Goal: Information Seeking & Learning: Learn about a topic

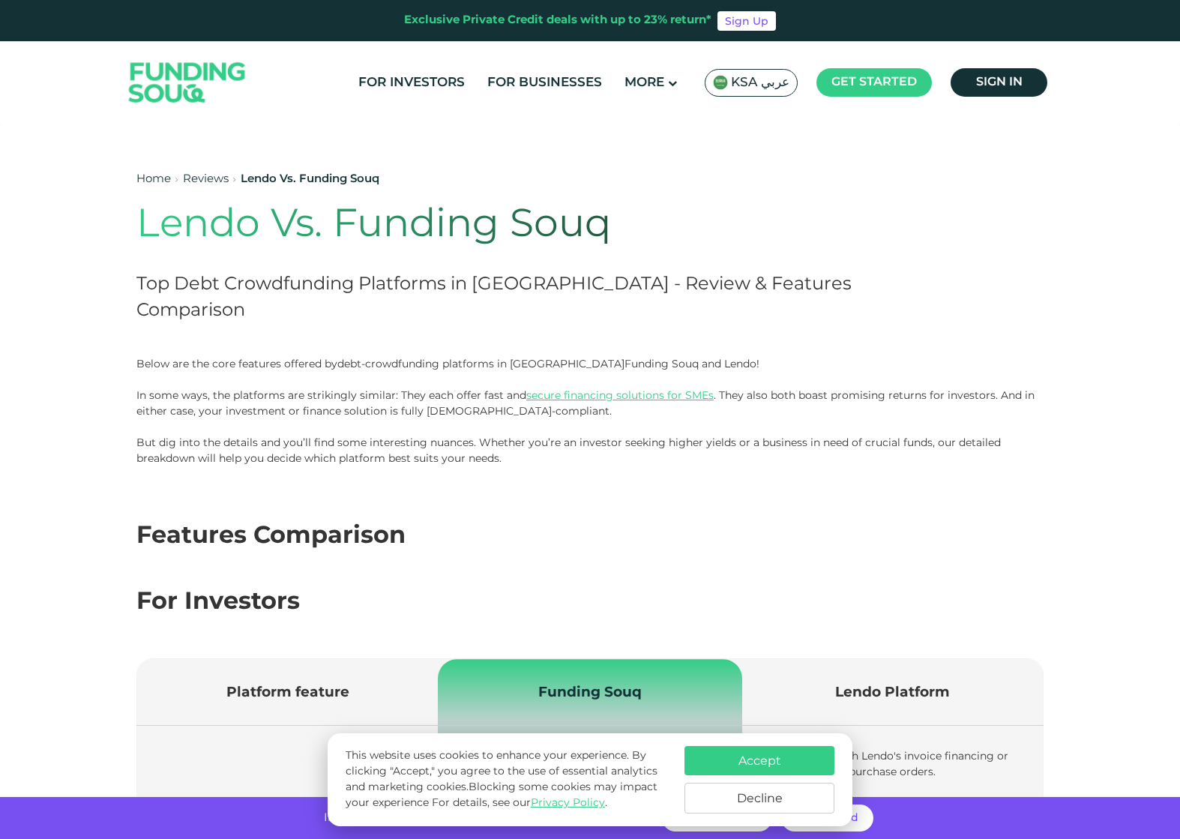
click at [550, 364] on link "debt-crowdfunding platforms in Saudi Arabia" at bounding box center [480, 363] width 287 height 13
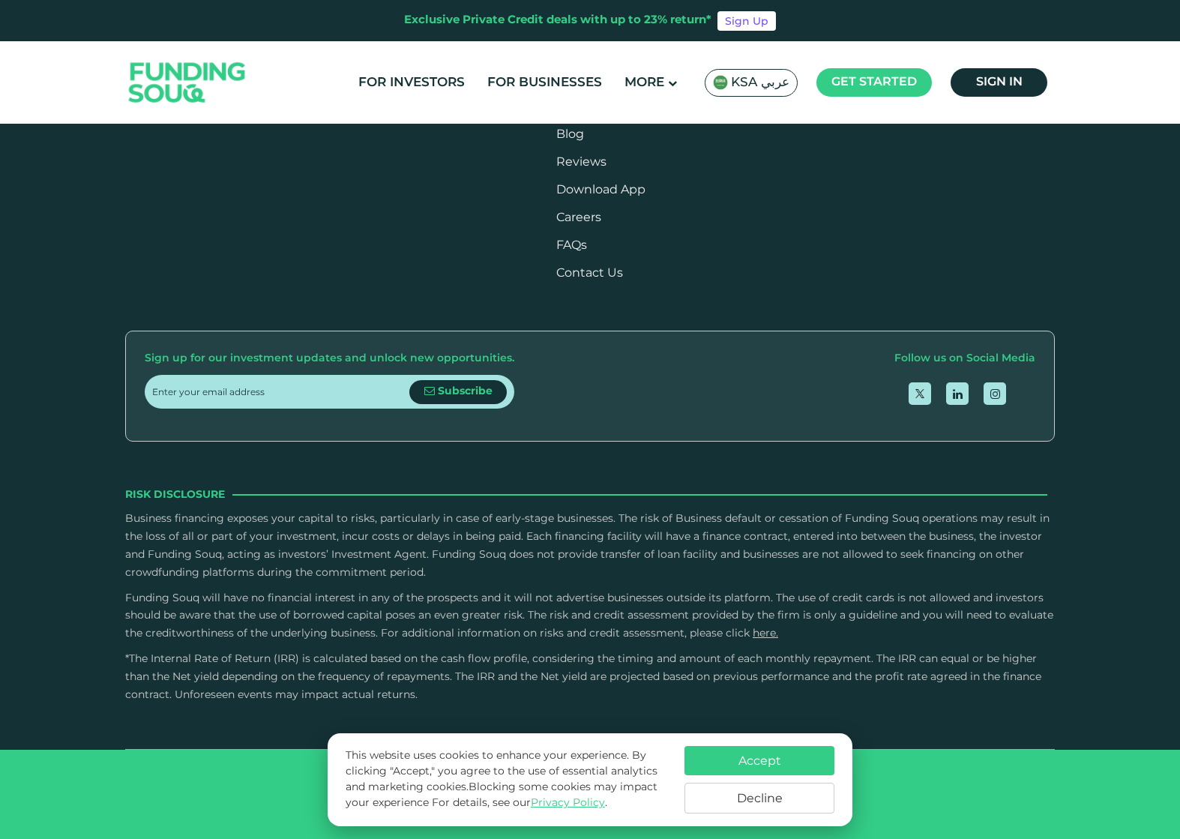
scroll to position [2574, 0]
type tc-range-slider "4"
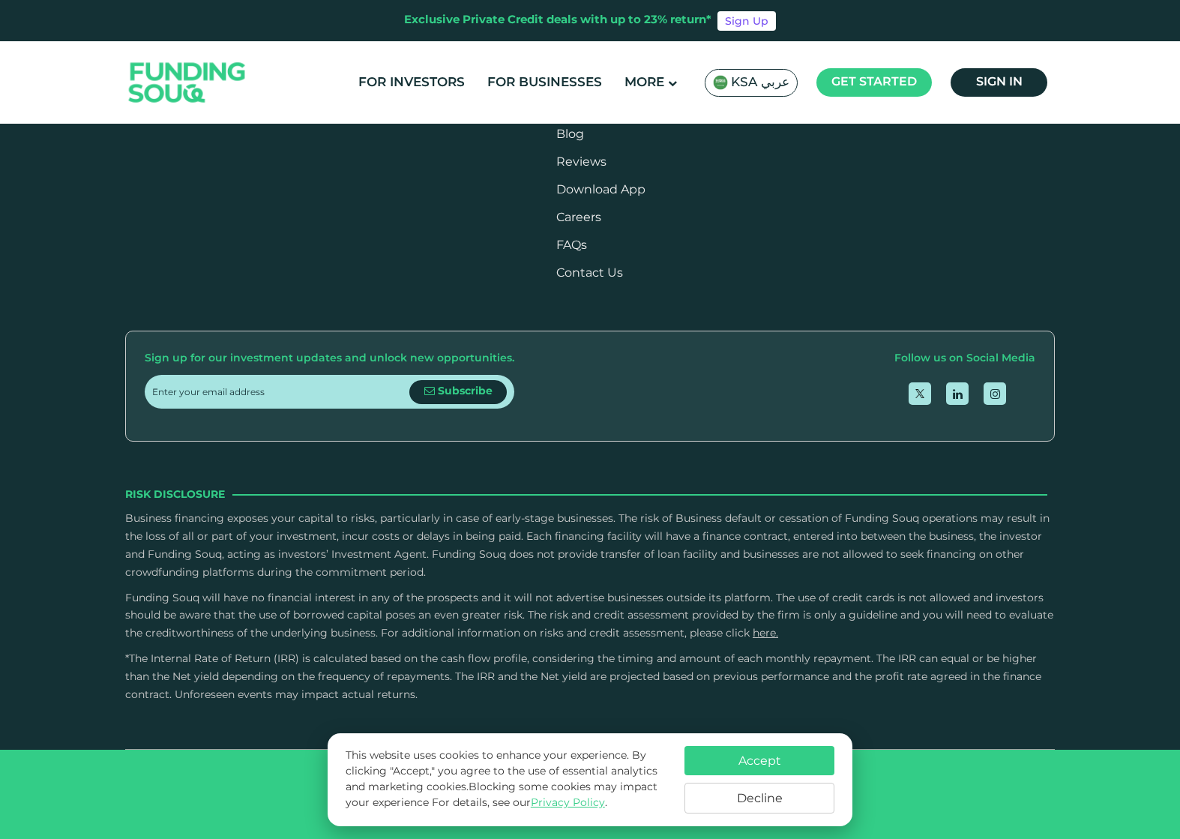
radio input "true"
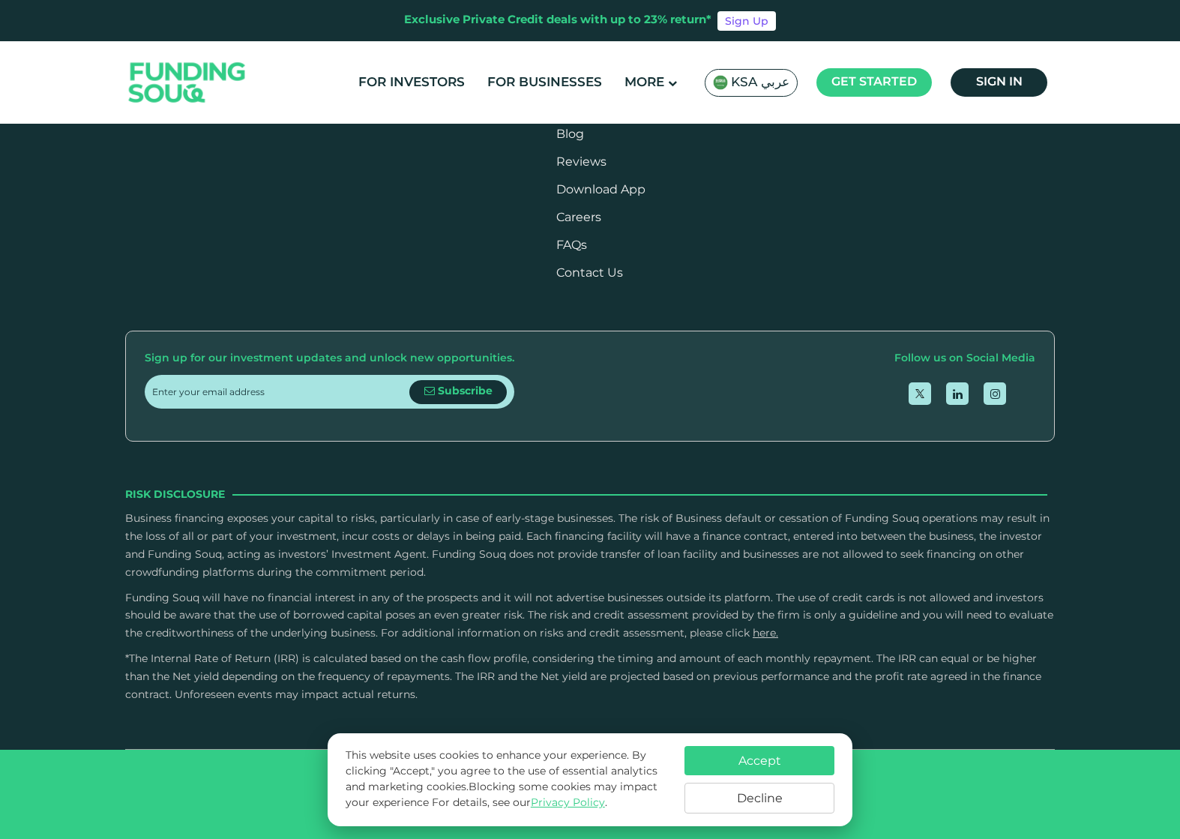
type tc-range-slider "10000"
drag, startPoint x: 199, startPoint y: 361, endPoint x: 175, endPoint y: 363, distance: 24.8
drag, startPoint x: 631, startPoint y: 361, endPoint x: 456, endPoint y: 359, distance: 175.4
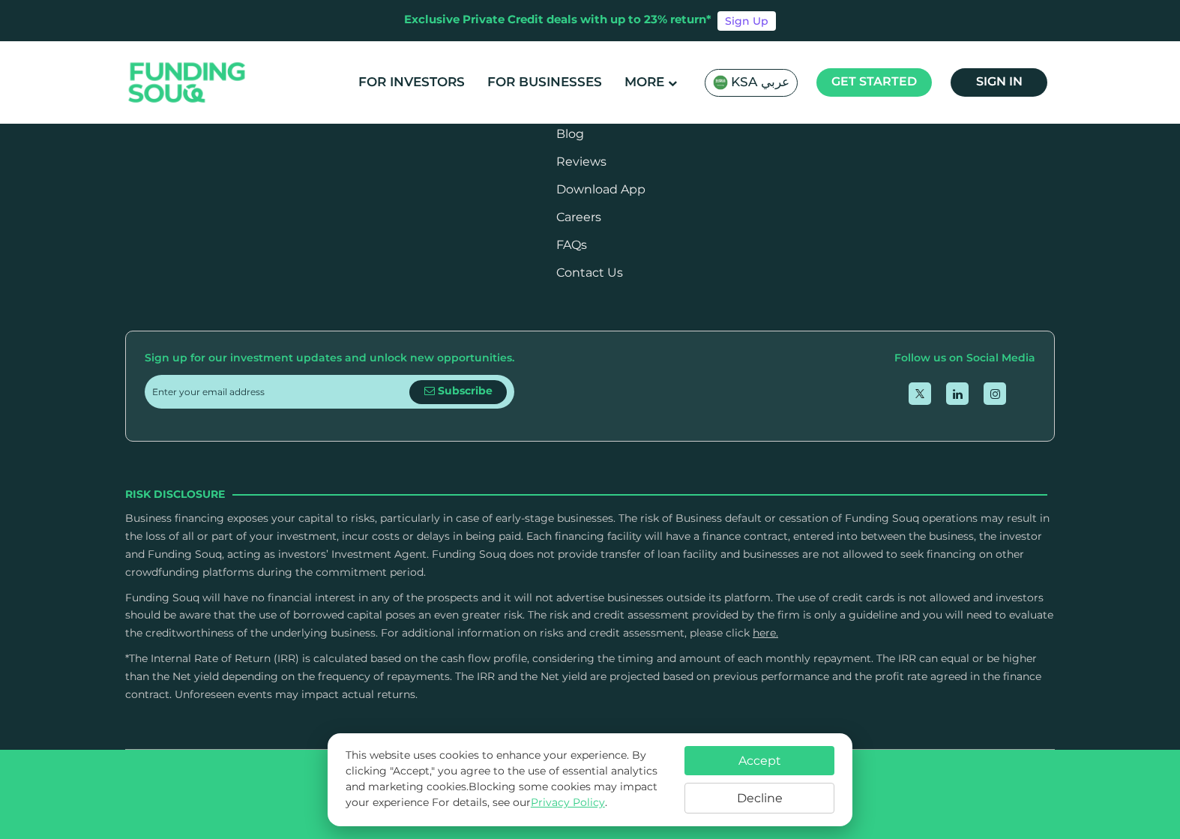
type tc-range-slider "5"
click at [807, 764] on button "Accept" at bounding box center [759, 760] width 150 height 29
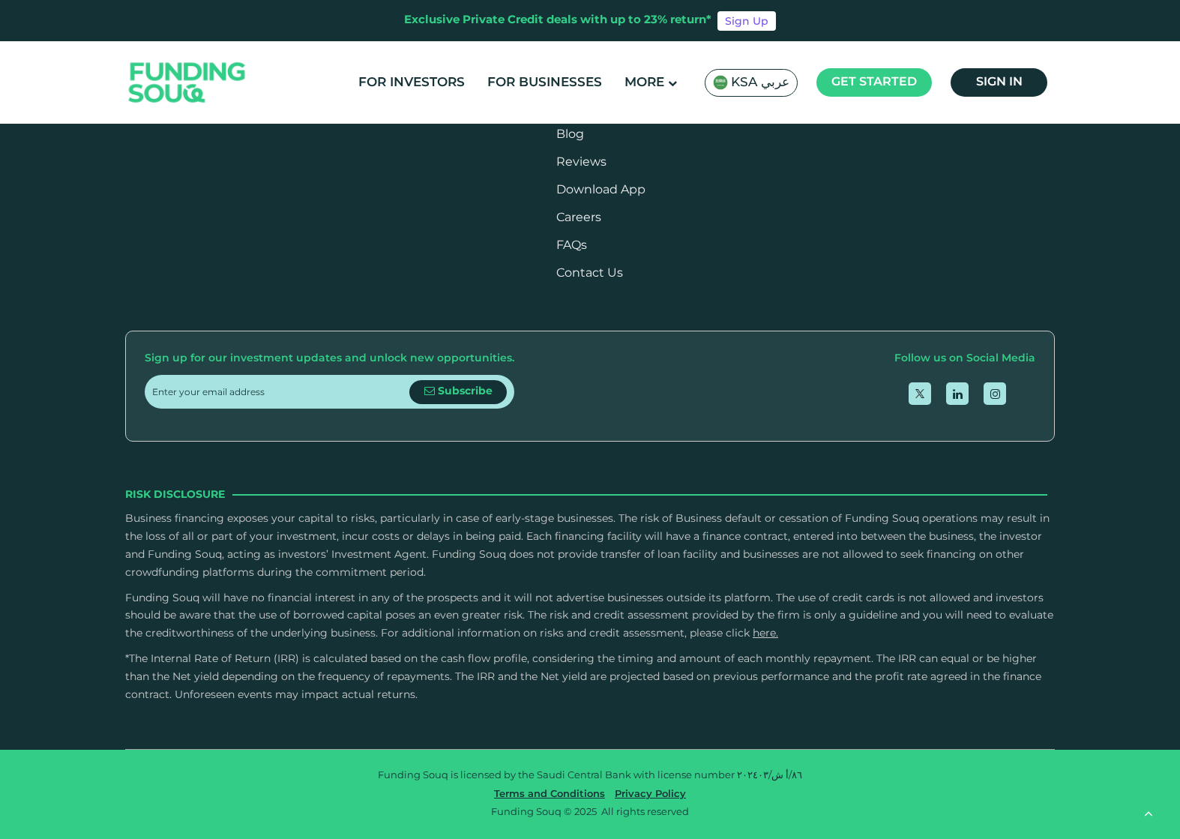
scroll to position [3126, 0]
click at [604, 154] on span "View Deal" at bounding box center [589, 148] width 63 height 11
type tc-range-slider "4"
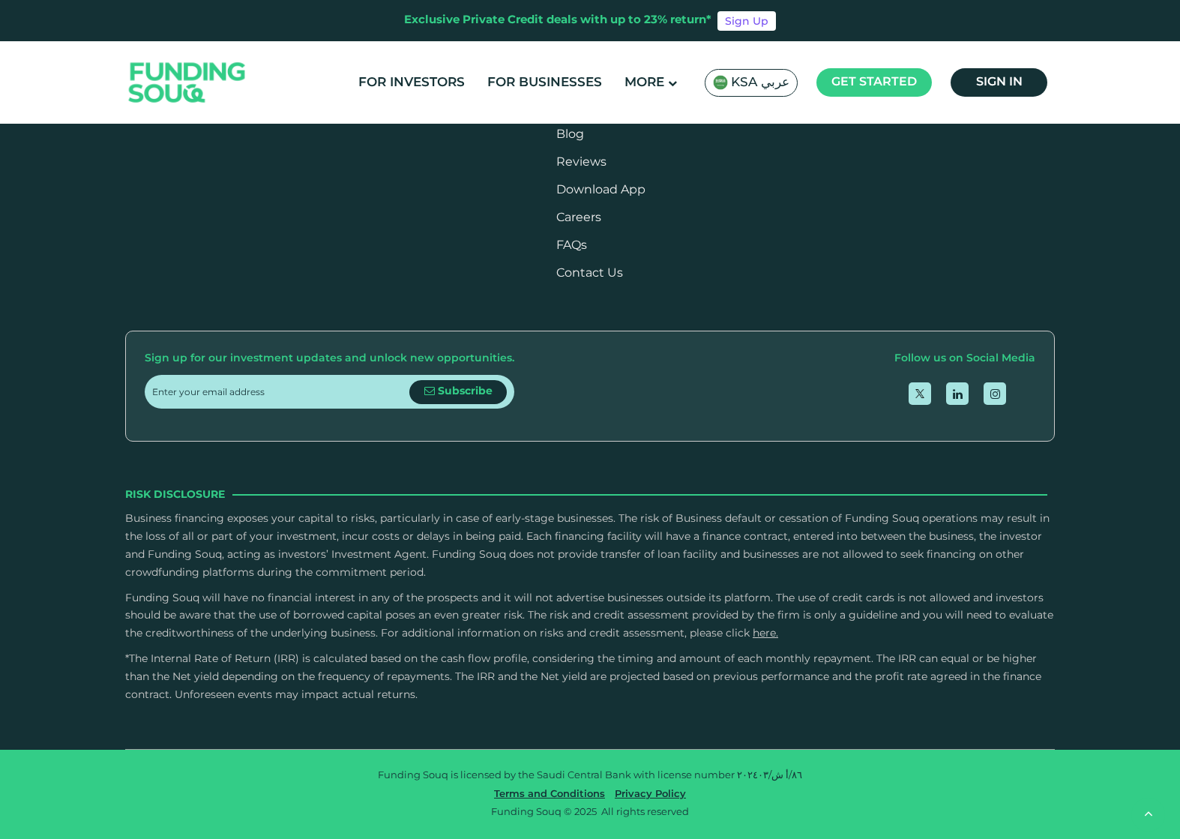
radio input "true"
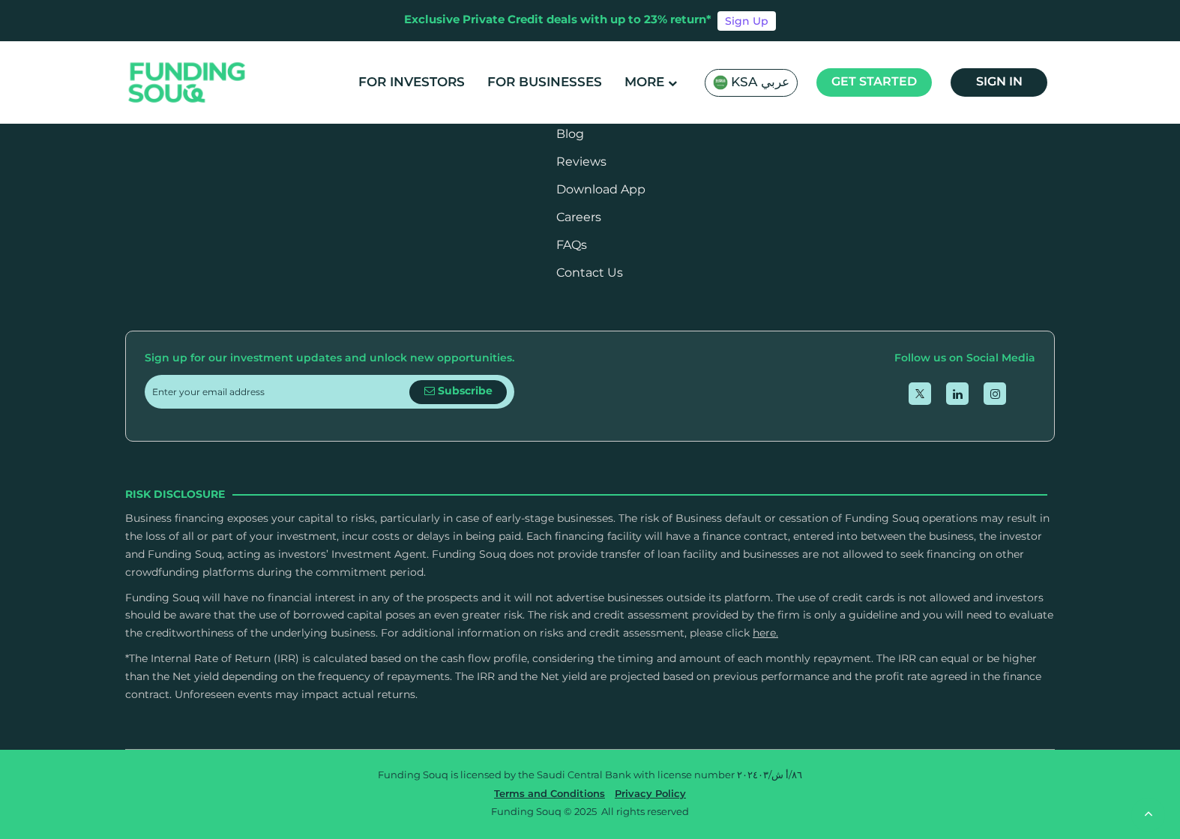
radio input "true"
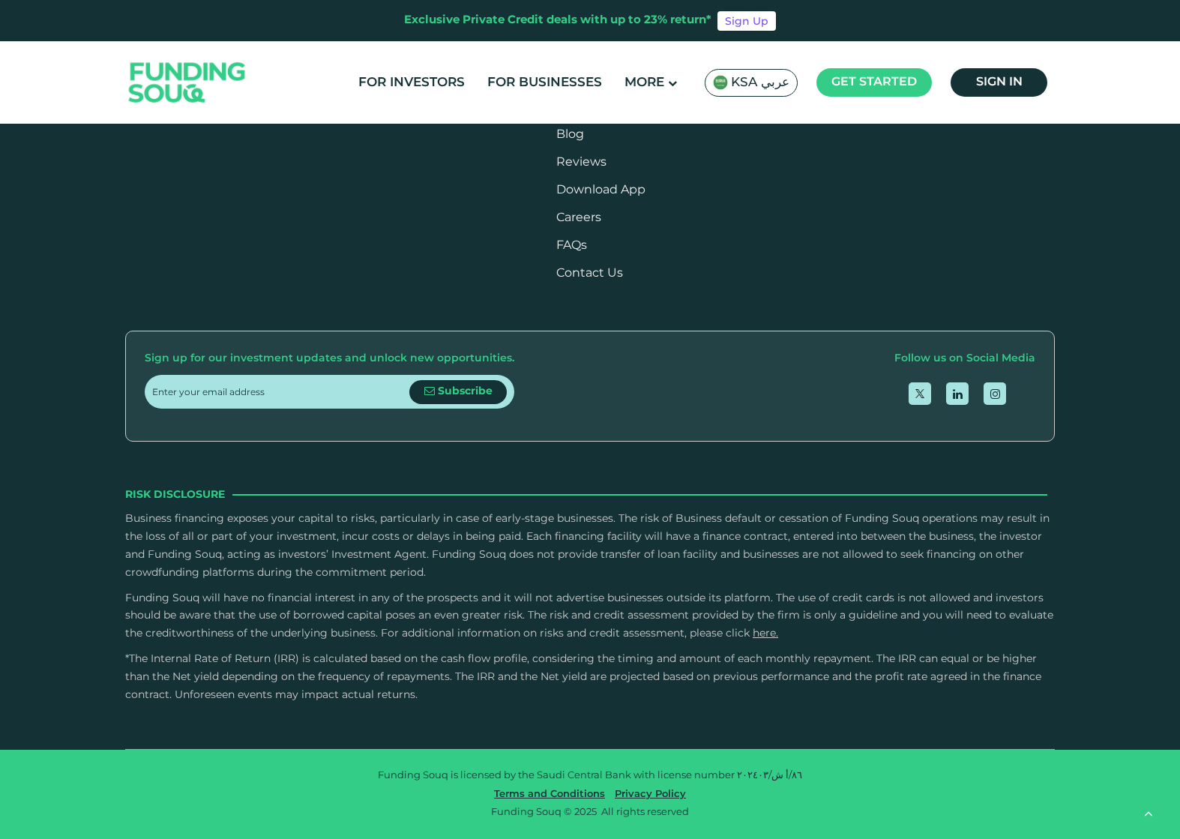
radio input "true"
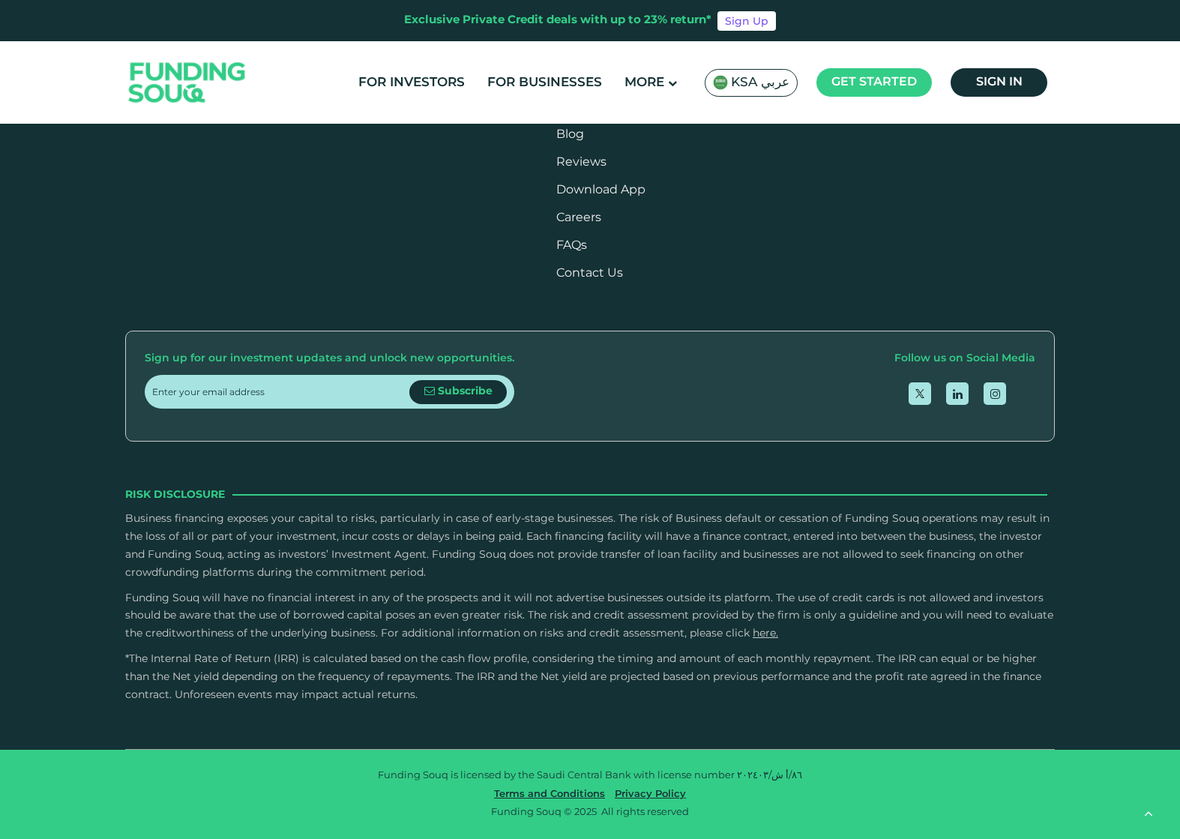
radio input "true"
drag, startPoint x: 633, startPoint y: 317, endPoint x: 480, endPoint y: 323, distance: 153.0
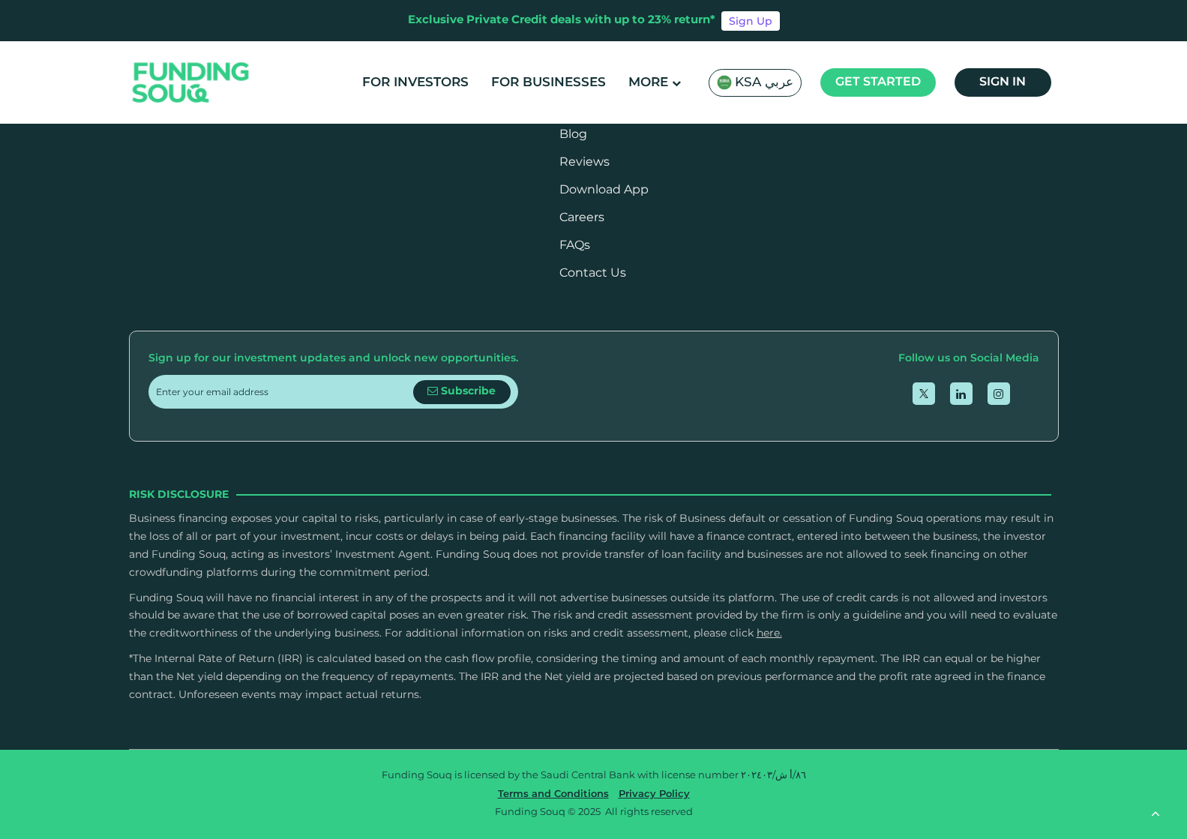
type tc-range-slider "1"
click at [447, 78] on link "For Investors" at bounding box center [415, 82] width 114 height 25
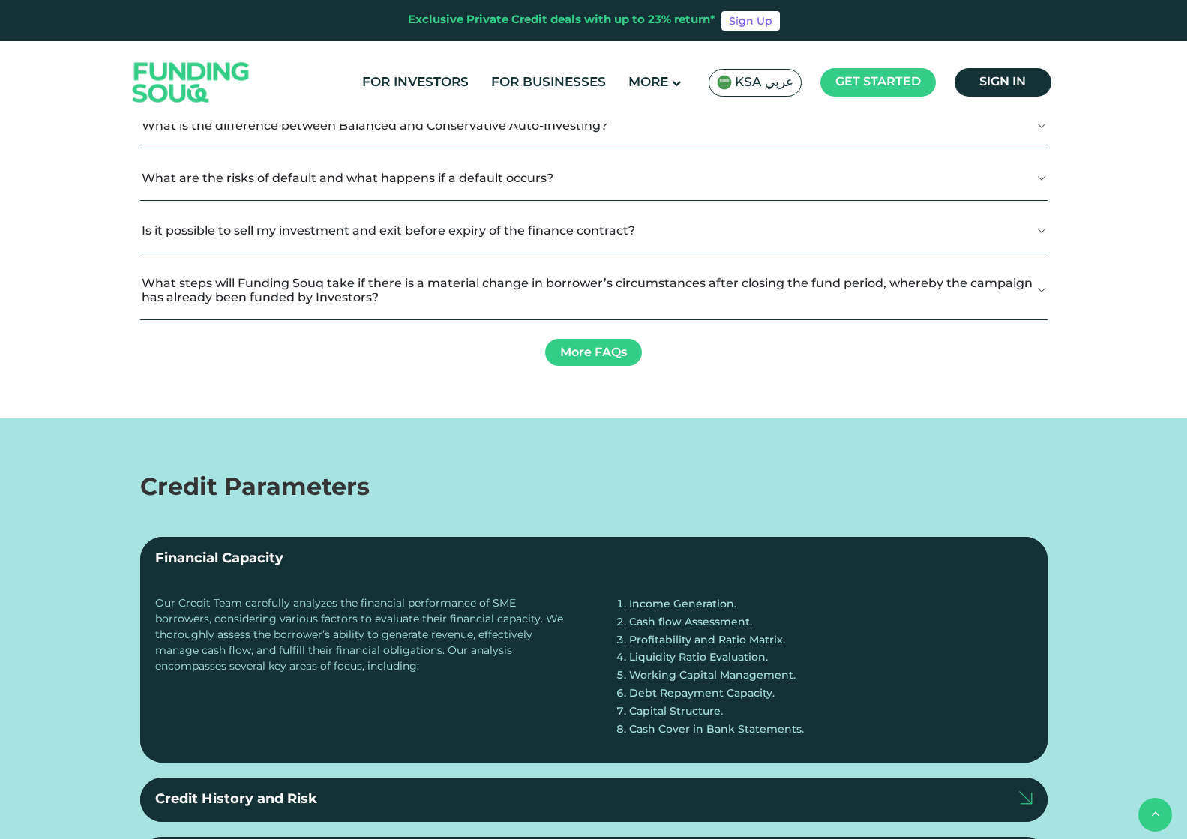
scroll to position [1854, 0]
click at [479, 34] on span "As little as 3 months" at bounding box center [466, 27] width 135 height 13
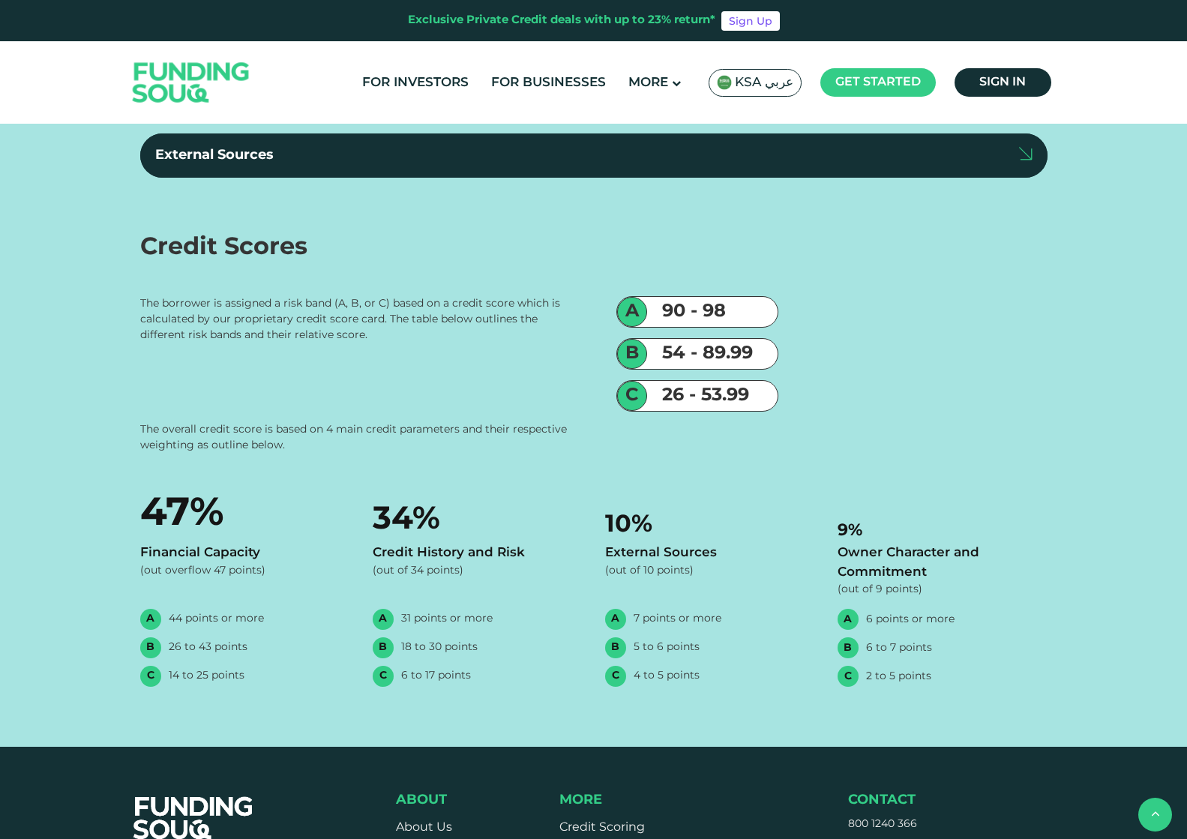
scroll to position [2754, 0]
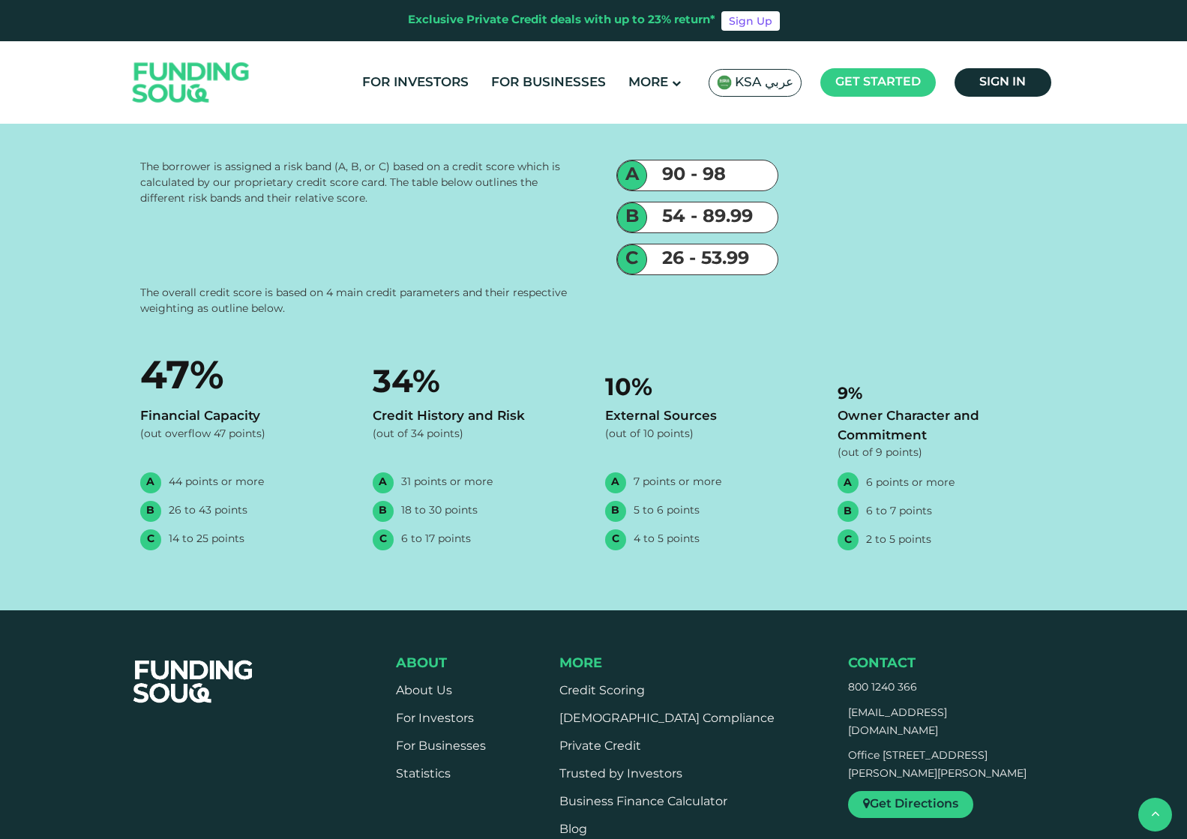
drag, startPoint x: 628, startPoint y: 472, endPoint x: 372, endPoint y: 490, distance: 257.0
type tc-range-slider "1"
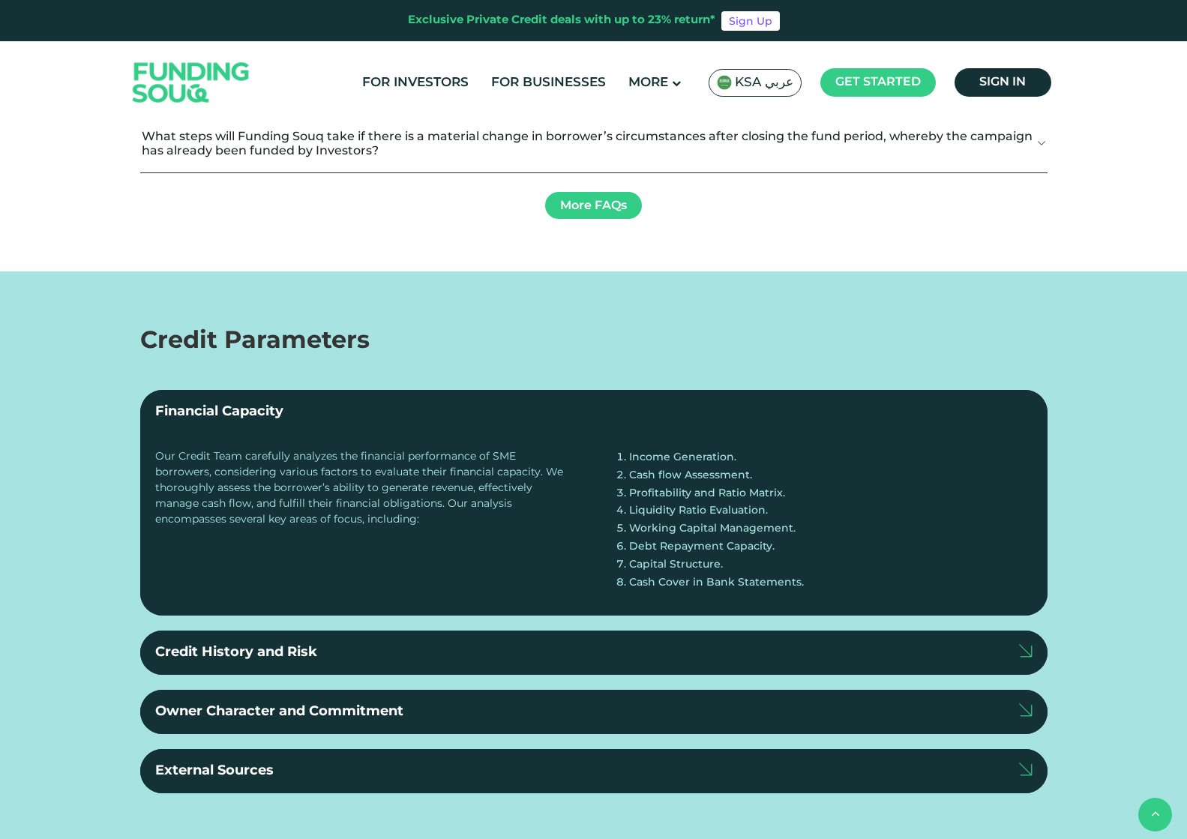
scroll to position [2001, 0]
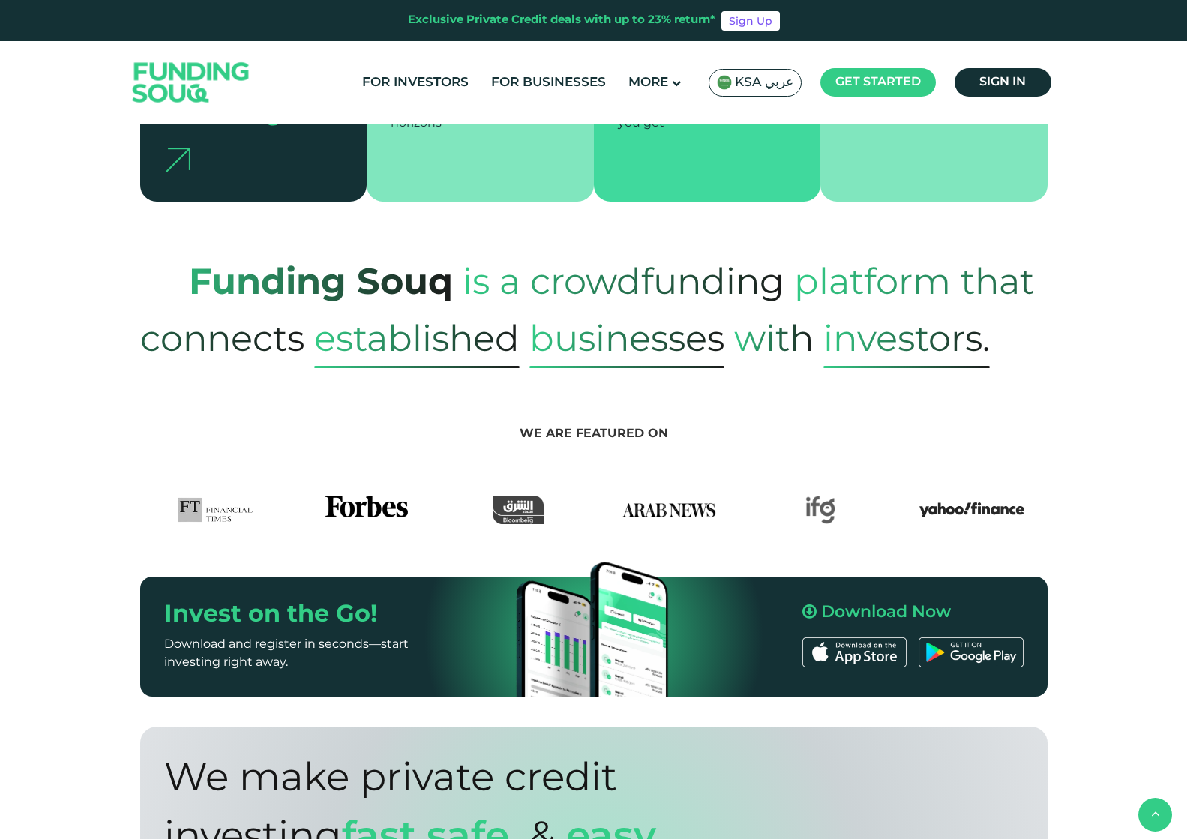
scroll to position [437, 0]
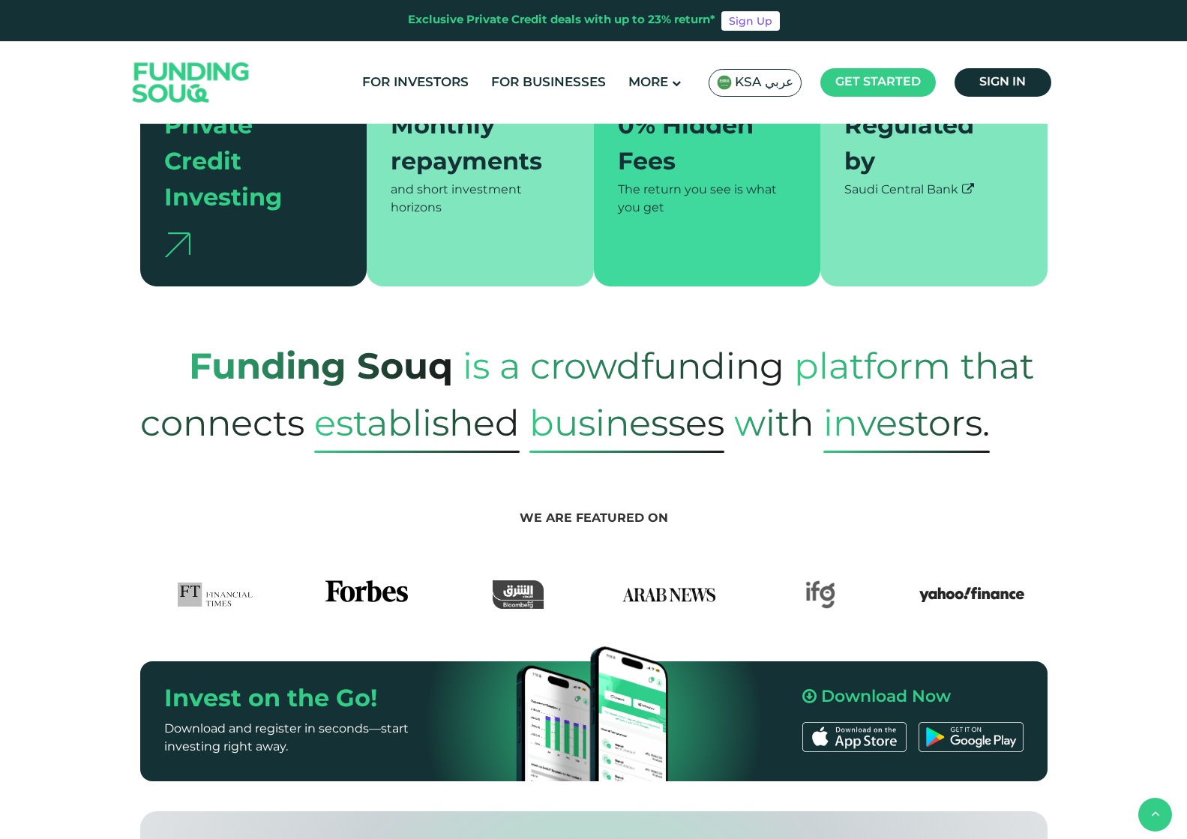
click at [449, 399] on span "established" at bounding box center [416, 426] width 205 height 54
click at [642, 416] on span "Businesses" at bounding box center [626, 426] width 195 height 54
click at [884, 453] on section "We are featured on" at bounding box center [593, 531] width 1187 height 156
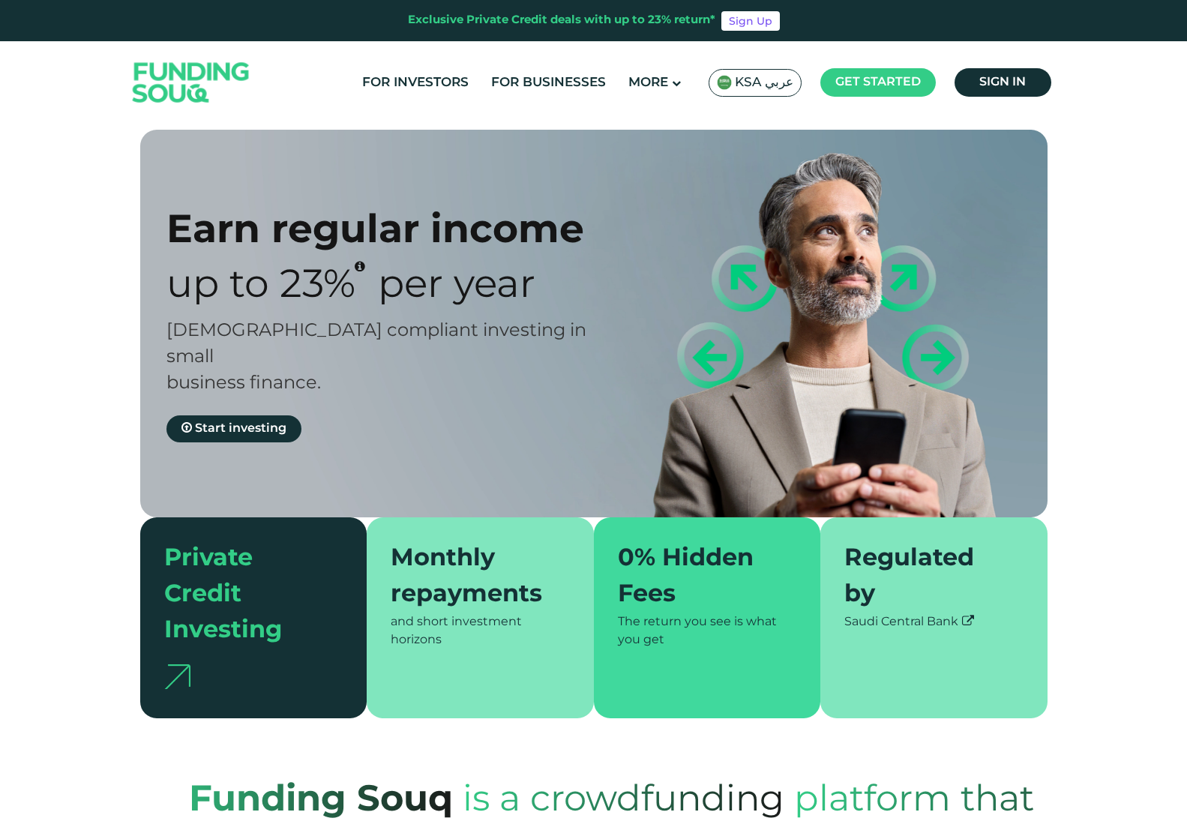
scroll to position [0, 0]
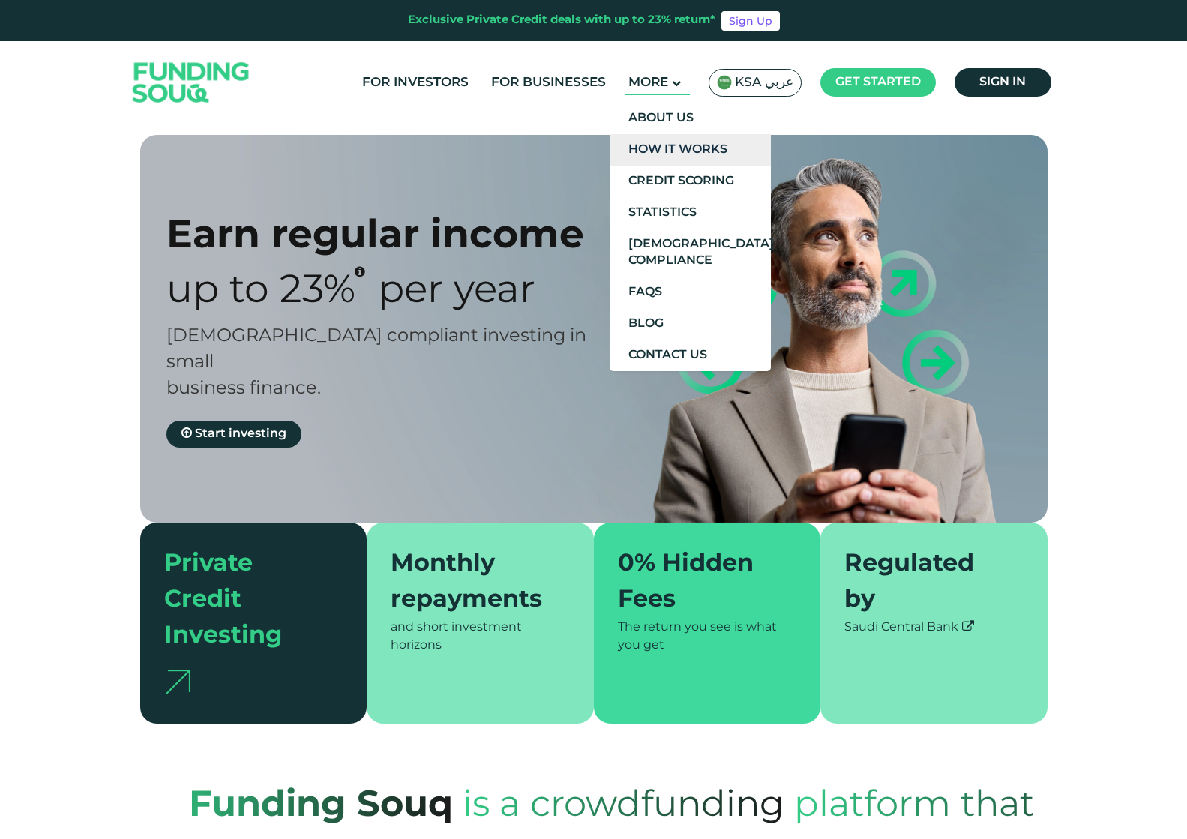
click at [663, 152] on link "How It Works" at bounding box center [689, 149] width 161 height 31
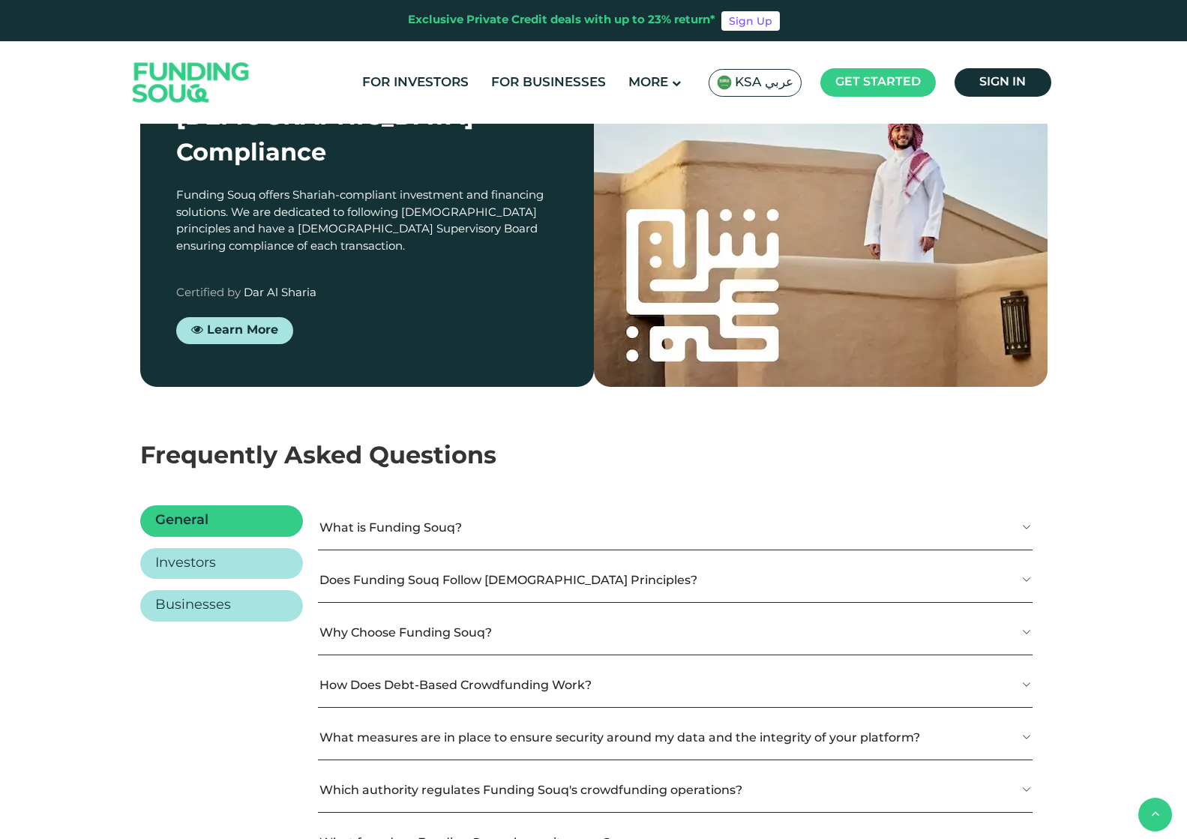
scroll to position [1889, 0]
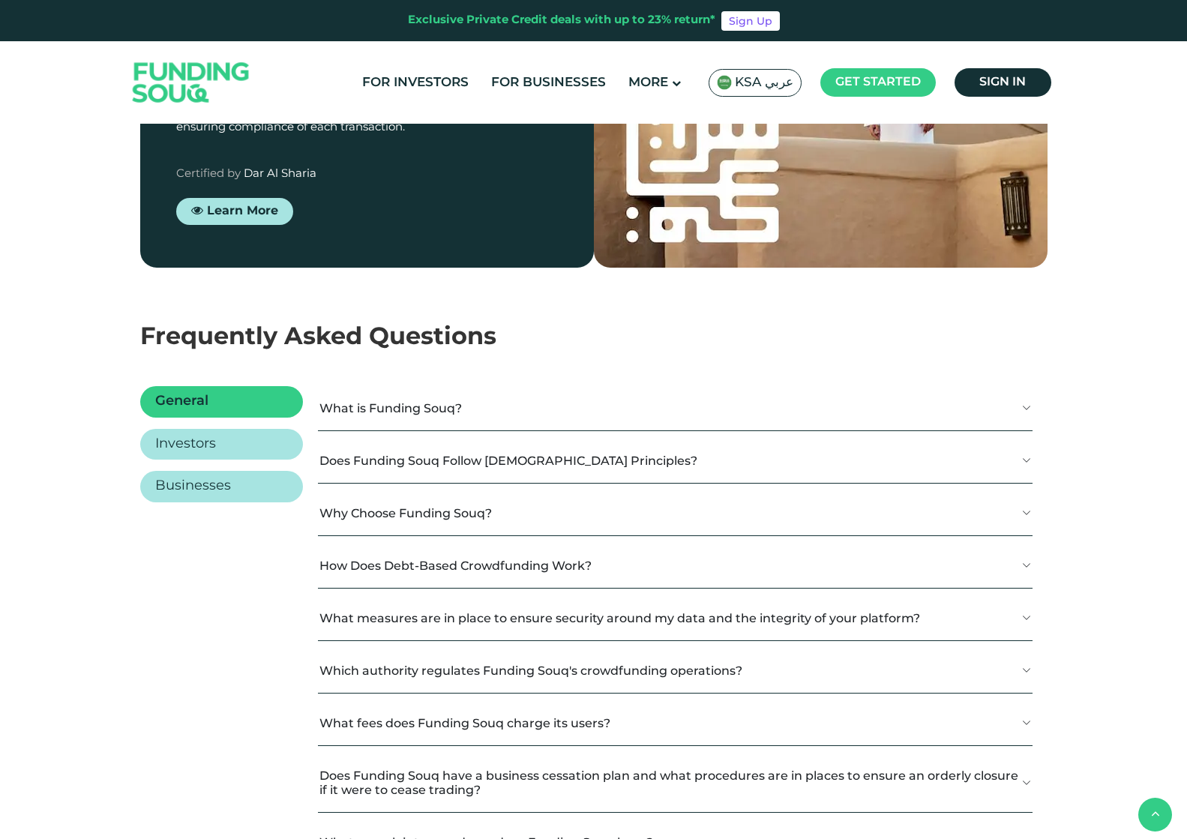
click at [567, 415] on button "What is Funding Souq?" at bounding box center [675, 408] width 714 height 44
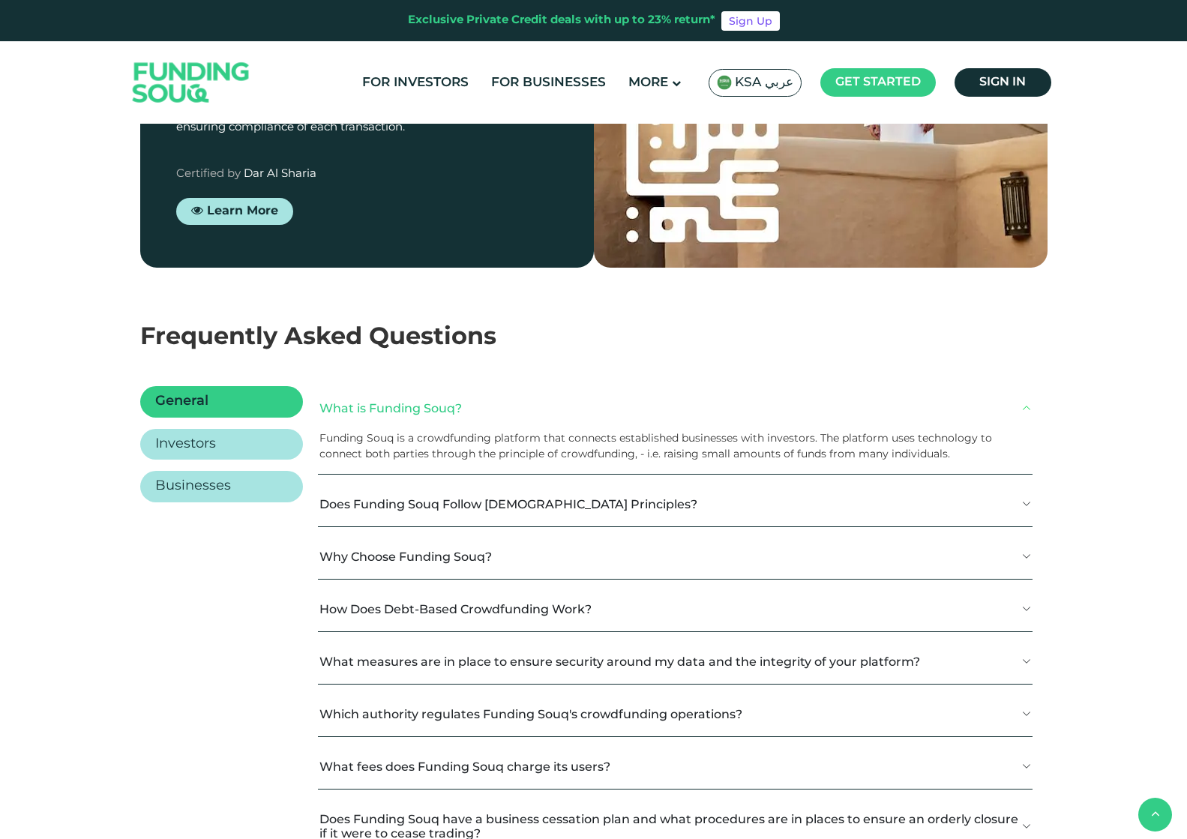
click at [567, 415] on button "What is Funding Souq?" at bounding box center [675, 408] width 714 height 44
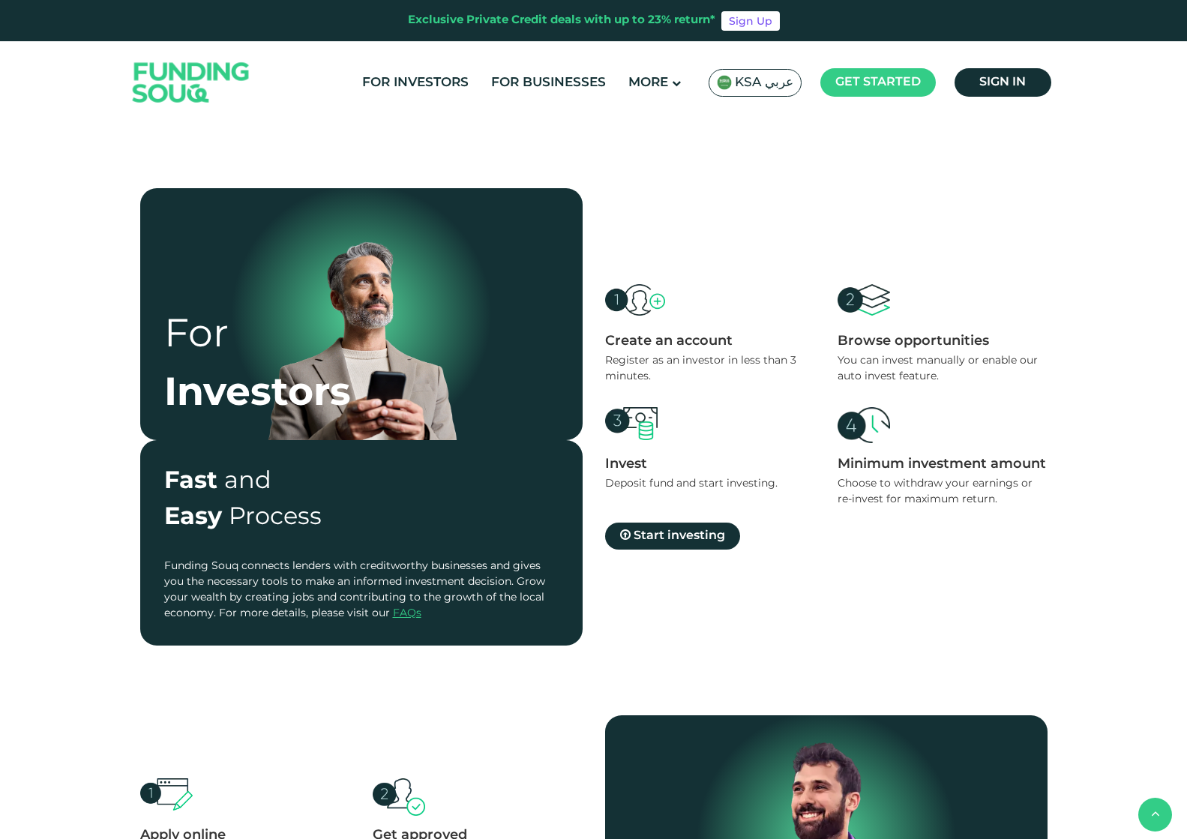
scroll to position [655, 0]
